Goal: Check status: Check status

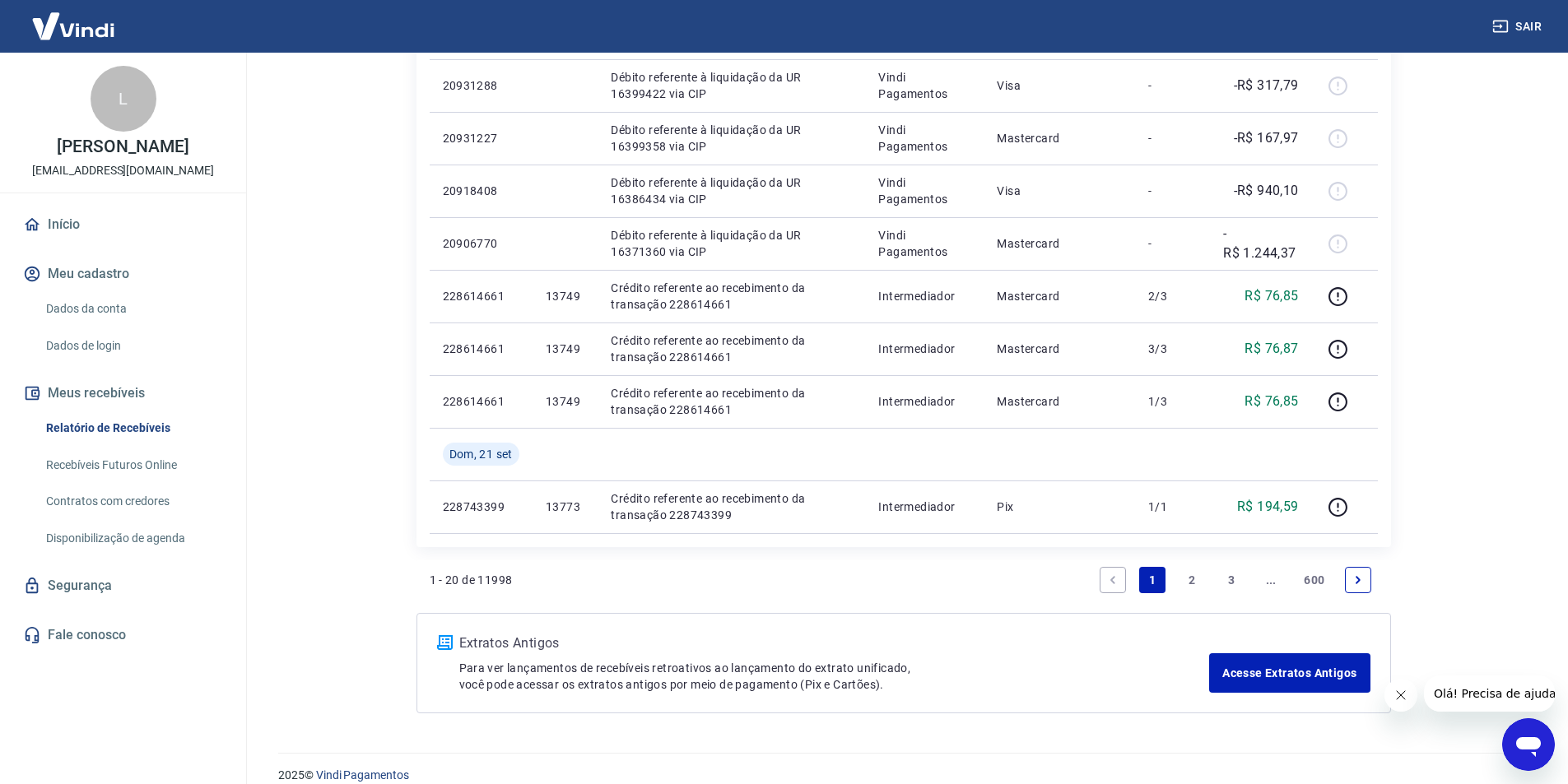
scroll to position [1034, 0]
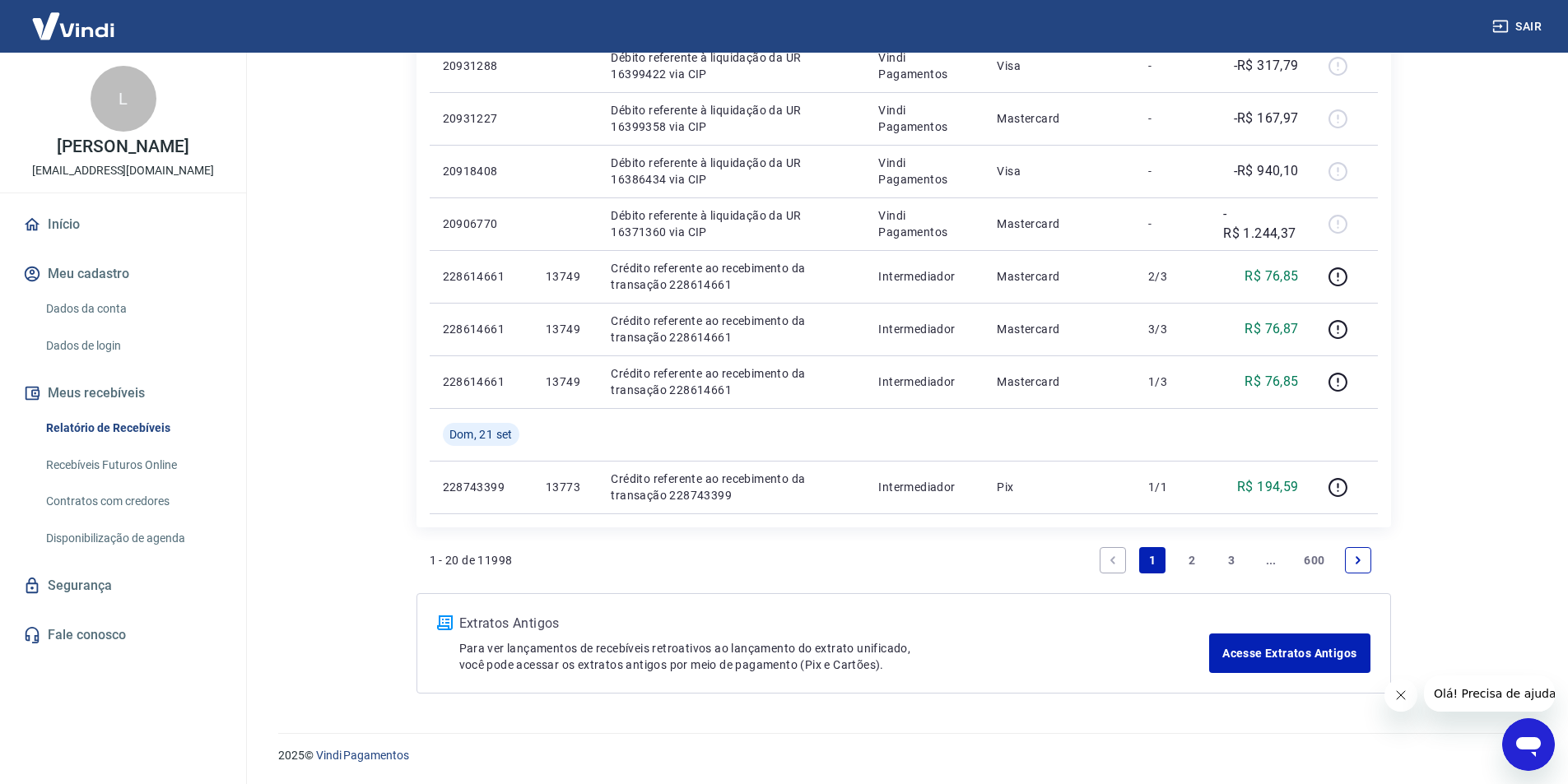
click at [1191, 557] on link "2" at bounding box center [1192, 560] width 27 height 27
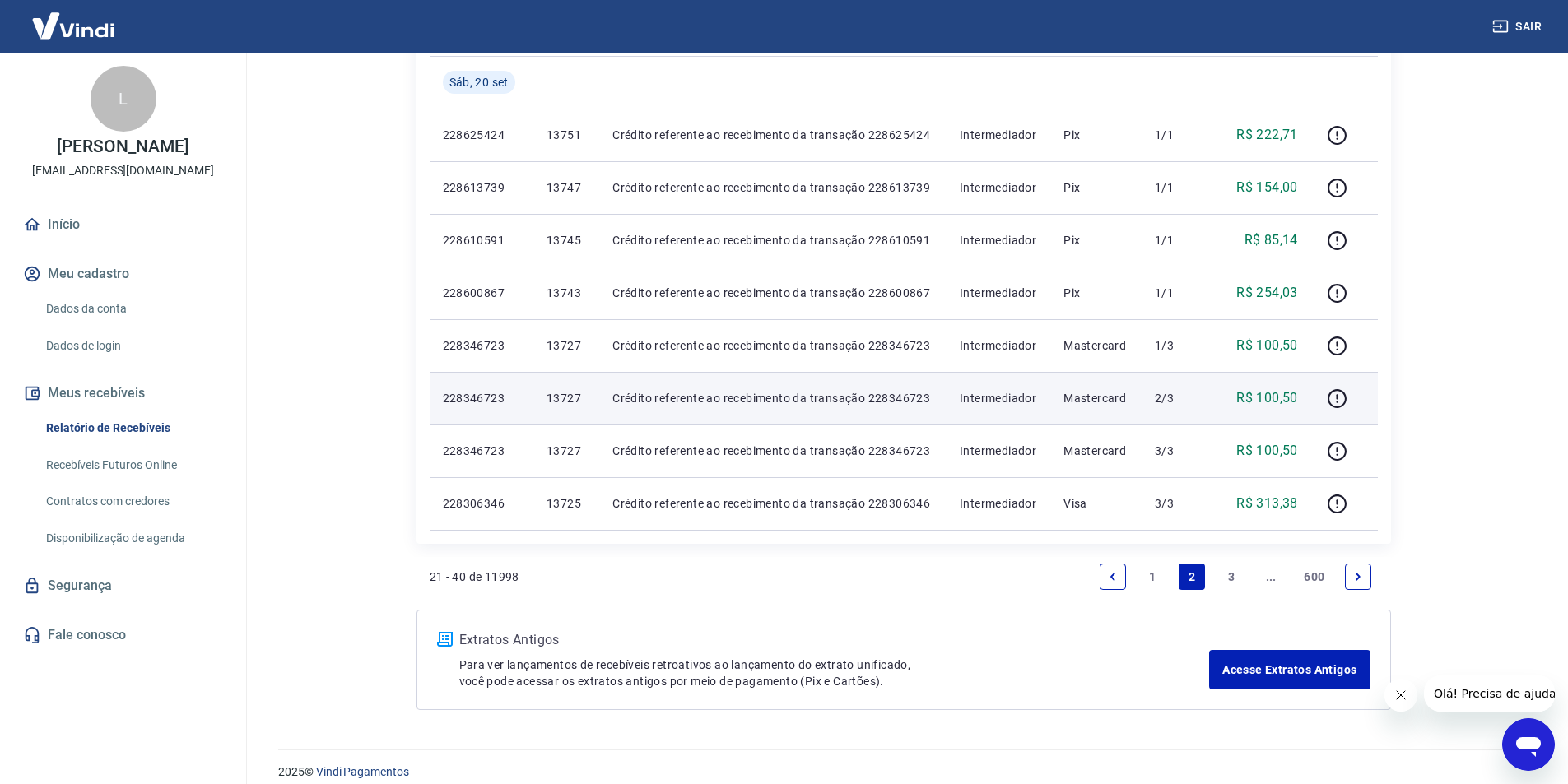
scroll to position [981, 0]
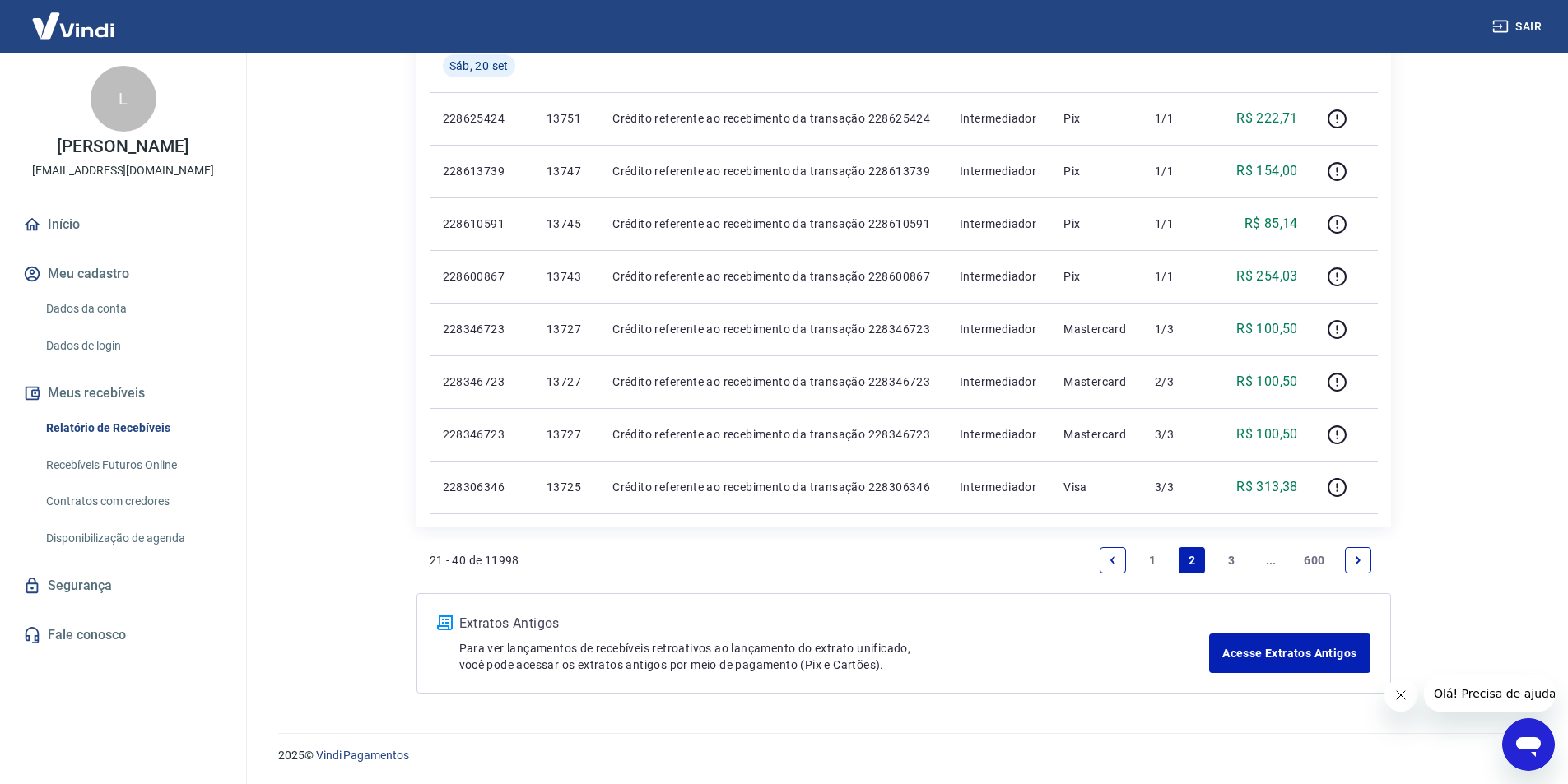
click at [1152, 555] on link "1" at bounding box center [1152, 560] width 27 height 27
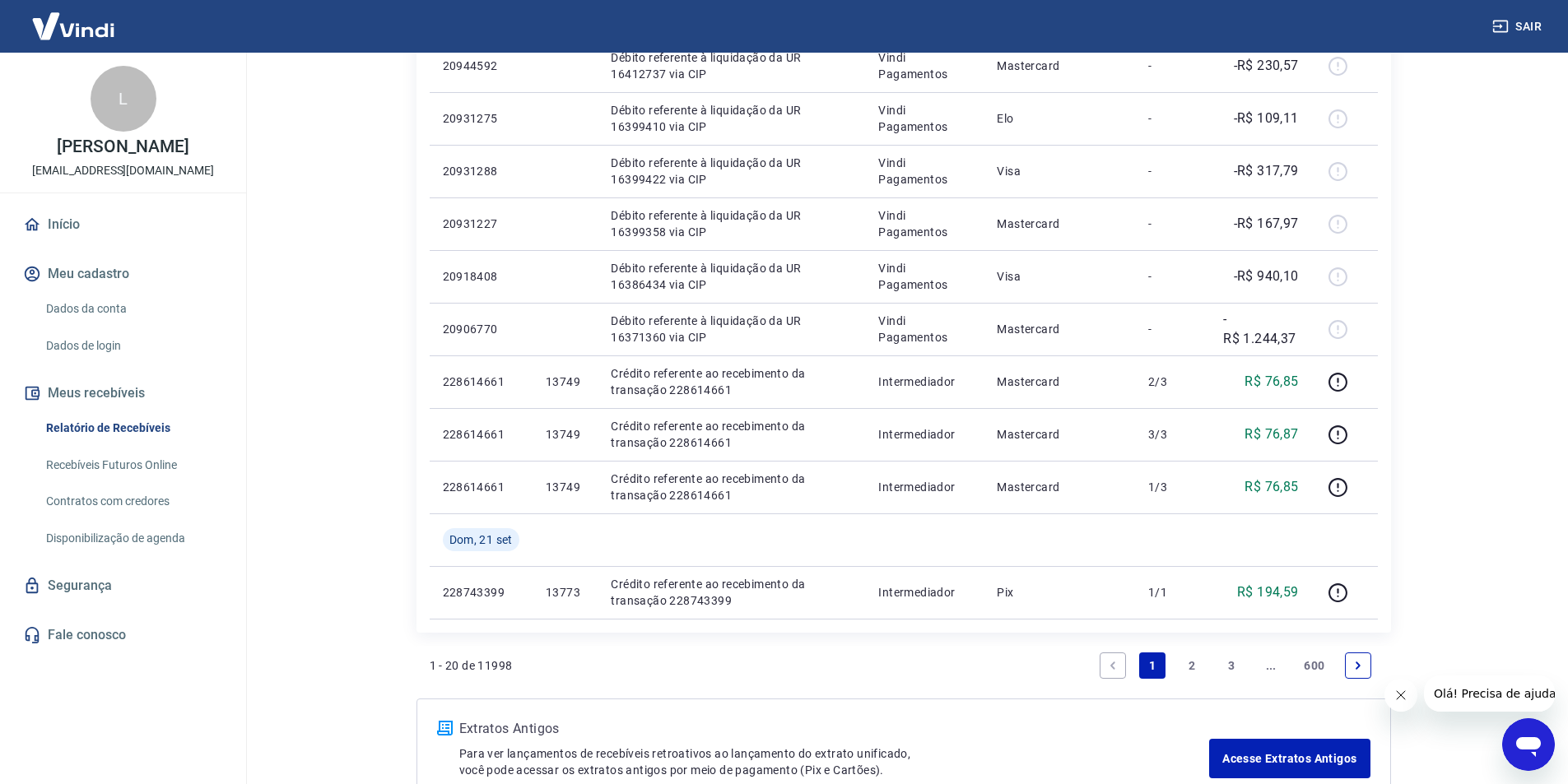
scroll to position [945, 0]
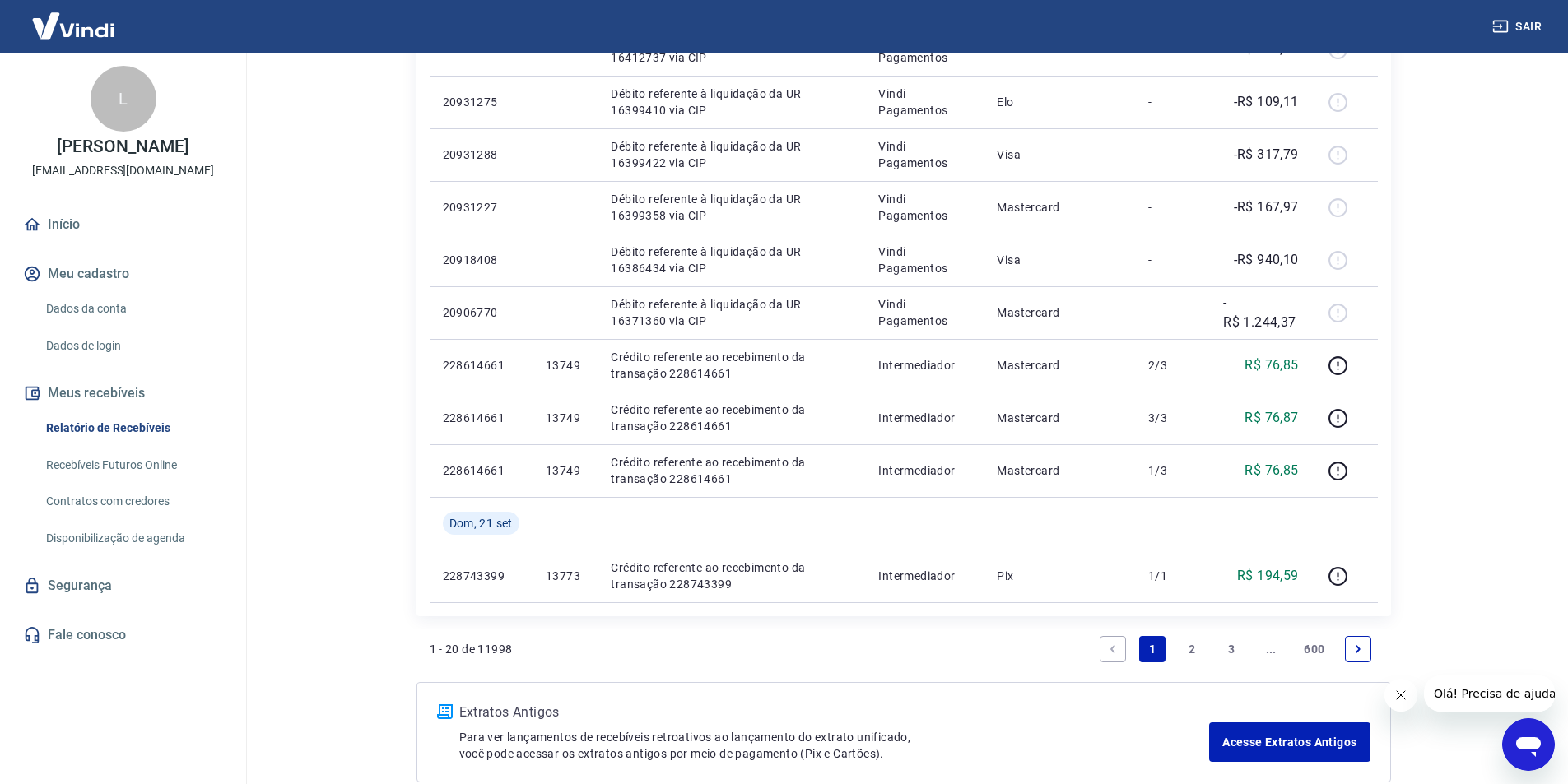
click at [1198, 646] on link "2" at bounding box center [1192, 649] width 27 height 27
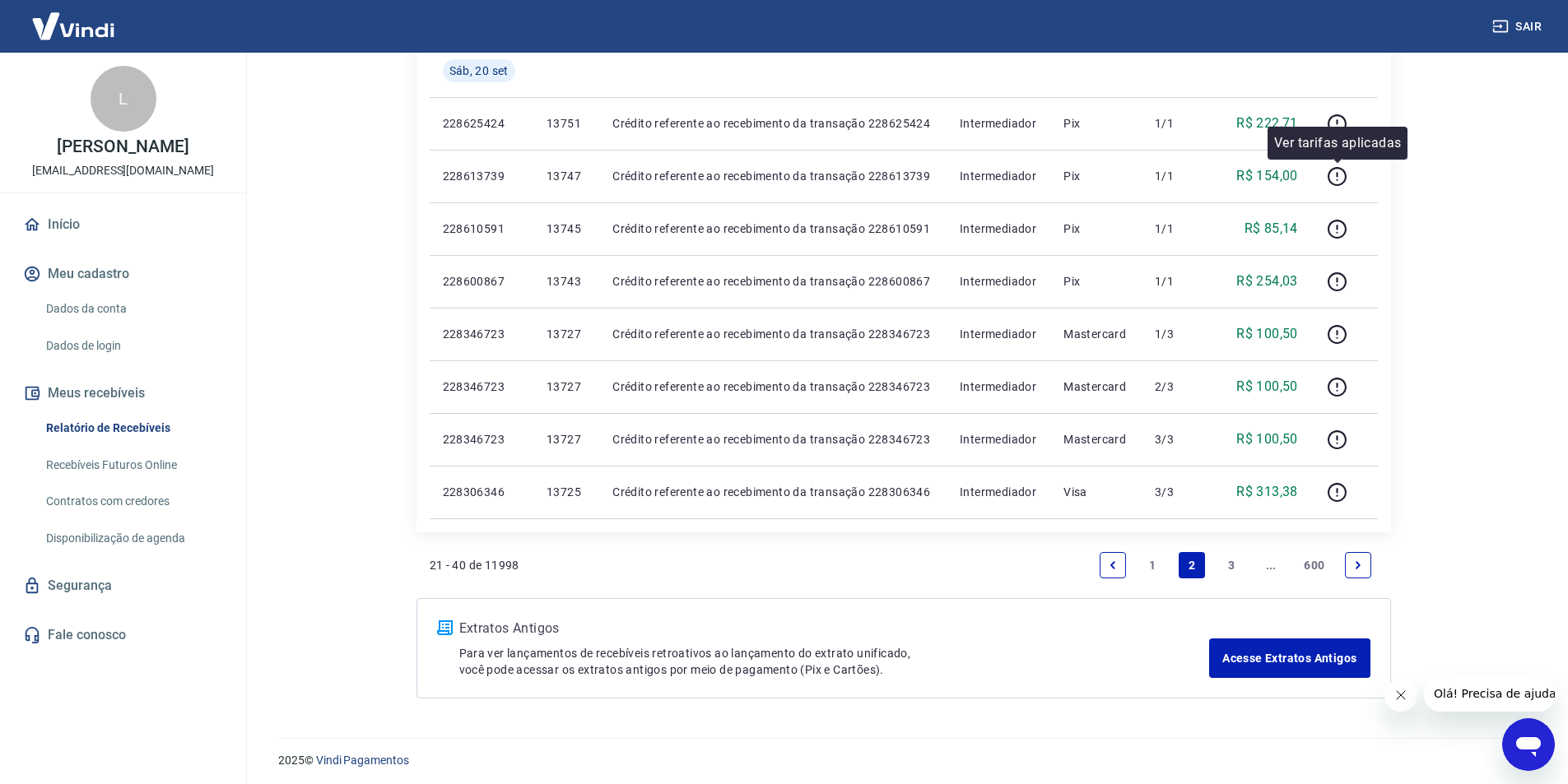
scroll to position [981, 0]
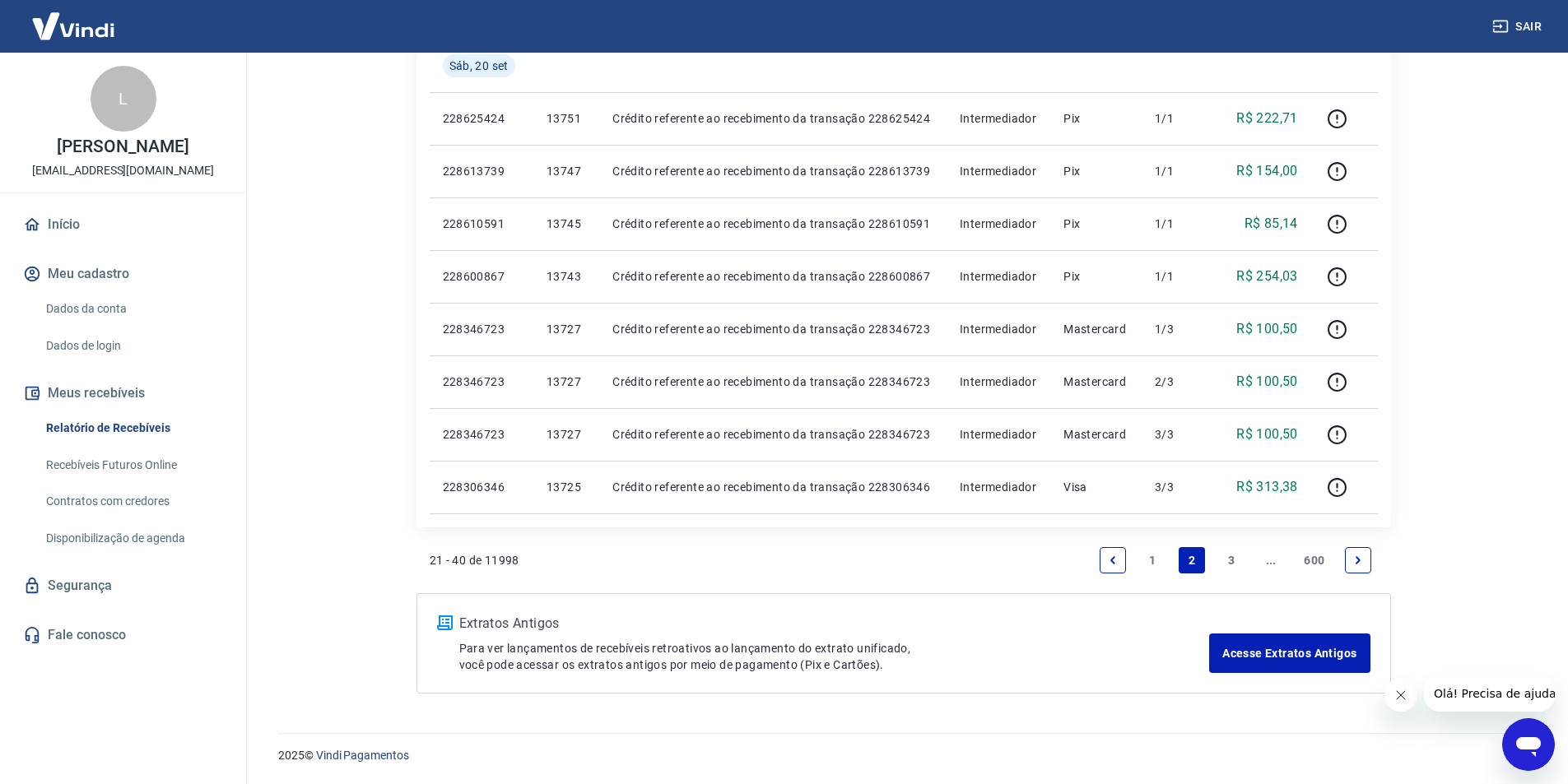
click at [1233, 558] on link "3" at bounding box center [1231, 560] width 27 height 27
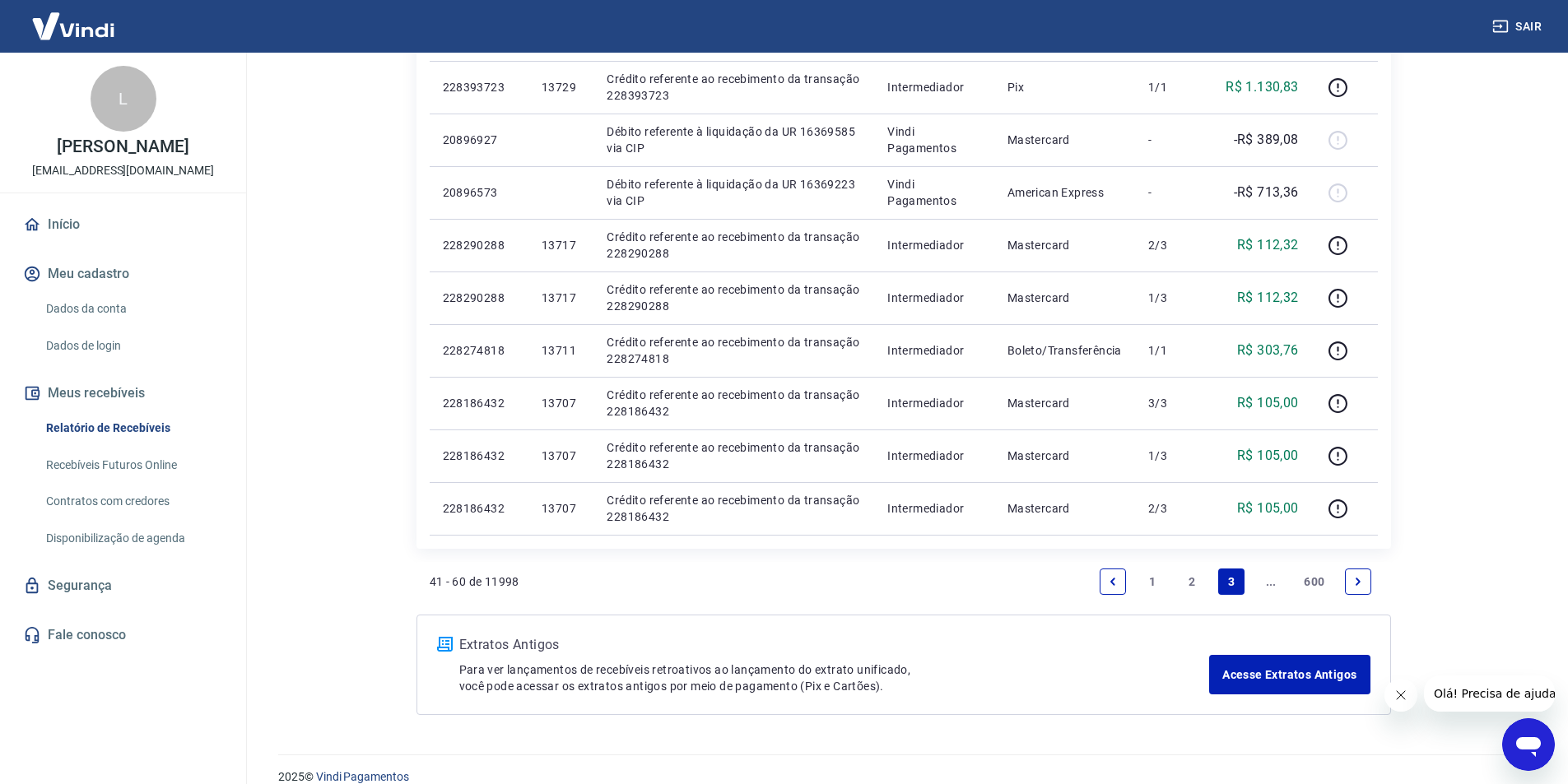
scroll to position [981, 0]
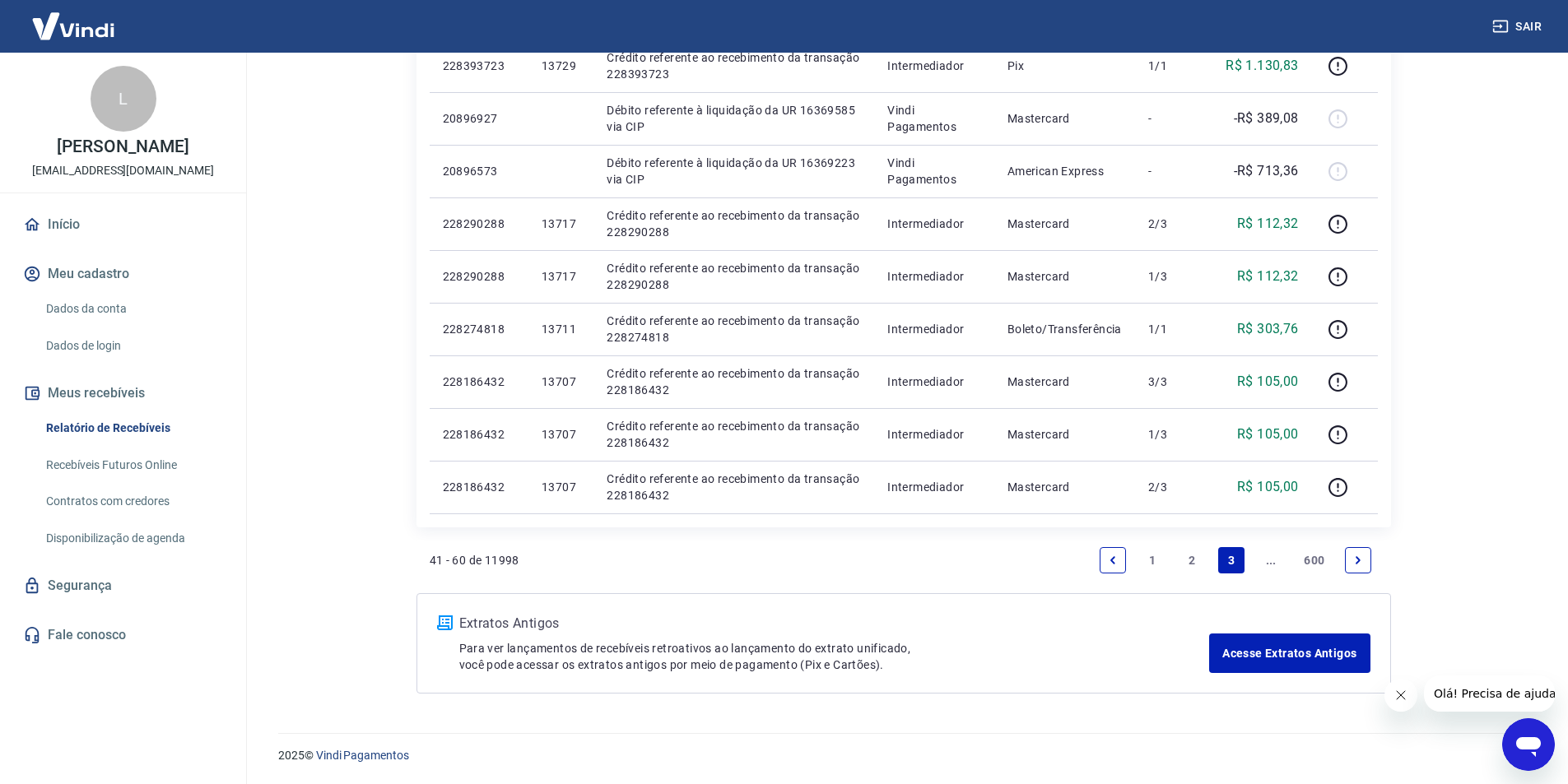
click at [1194, 558] on link "2" at bounding box center [1192, 560] width 27 height 27
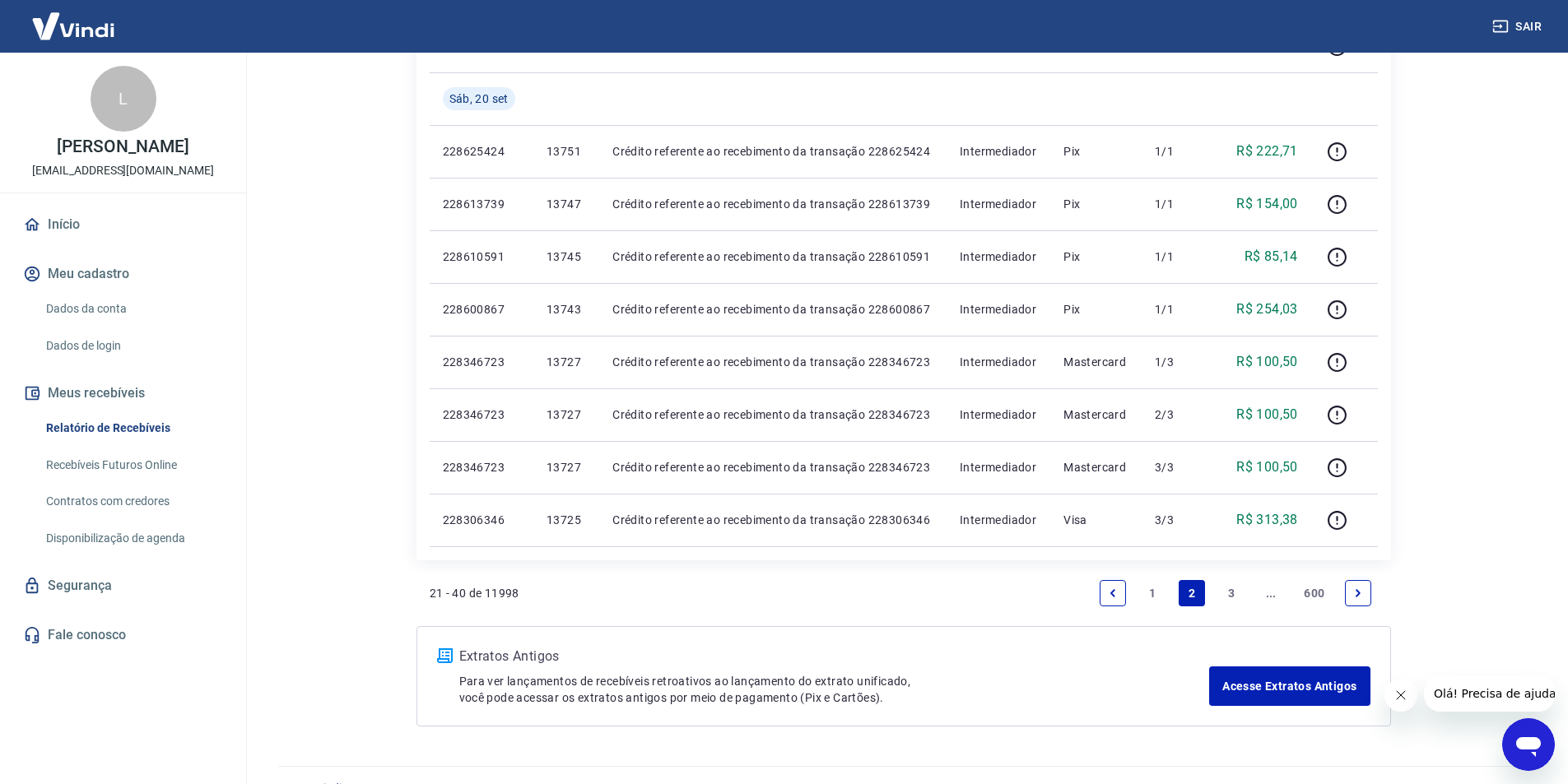
scroll to position [981, 0]
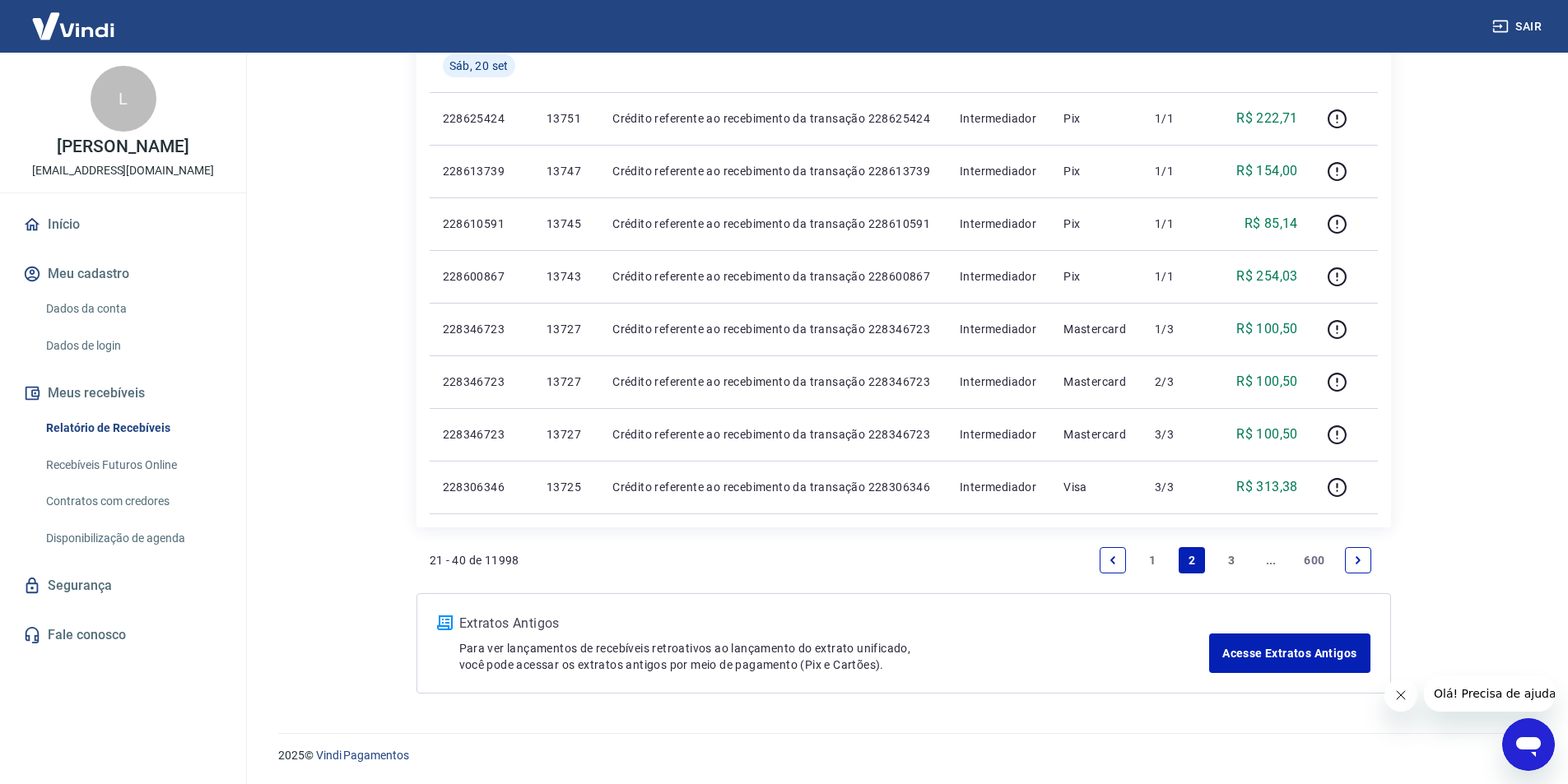
click at [1153, 556] on link "1" at bounding box center [1152, 560] width 27 height 27
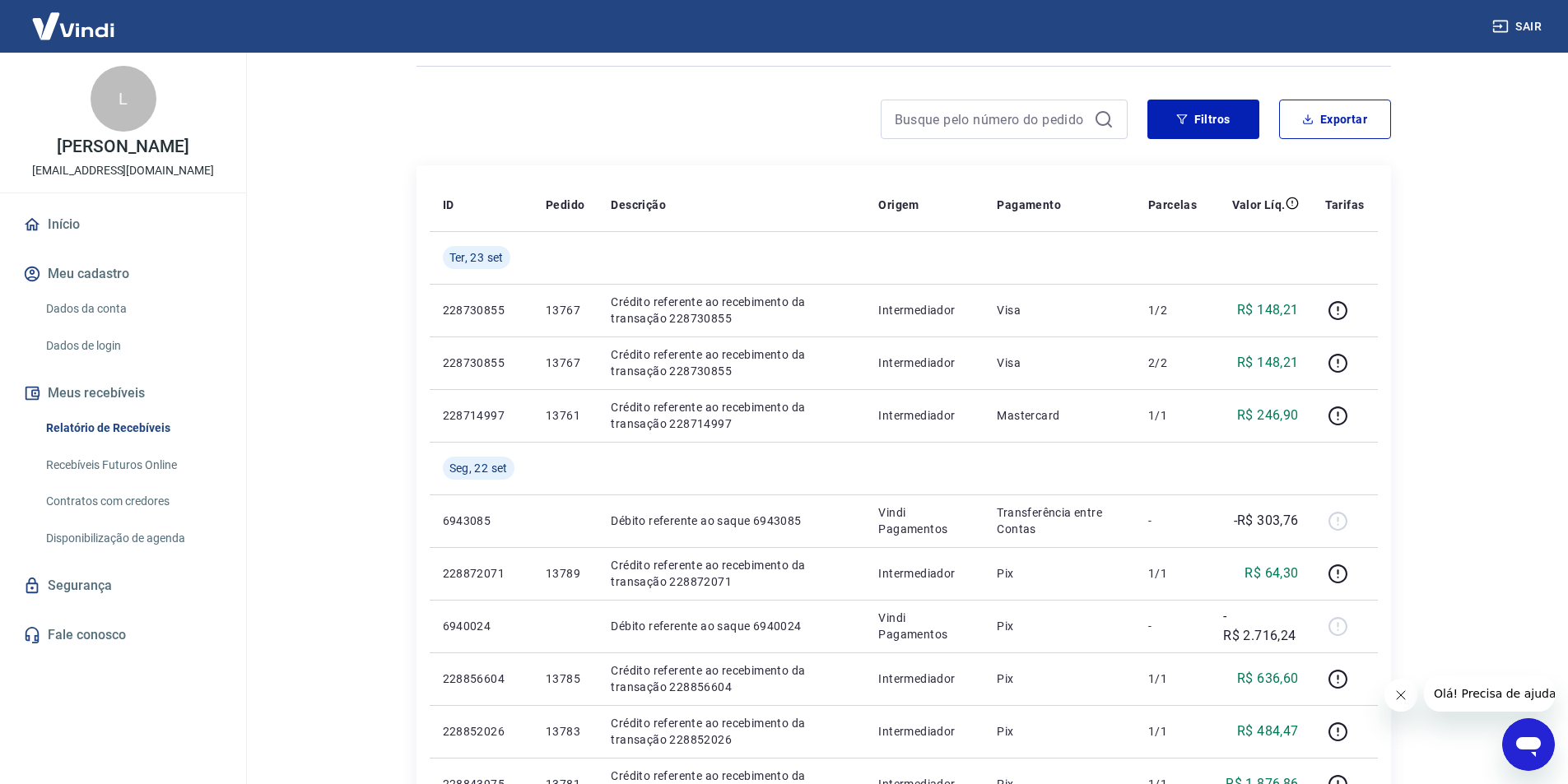
scroll to position [107, 0]
